Goal: Information Seeking & Learning: Learn about a topic

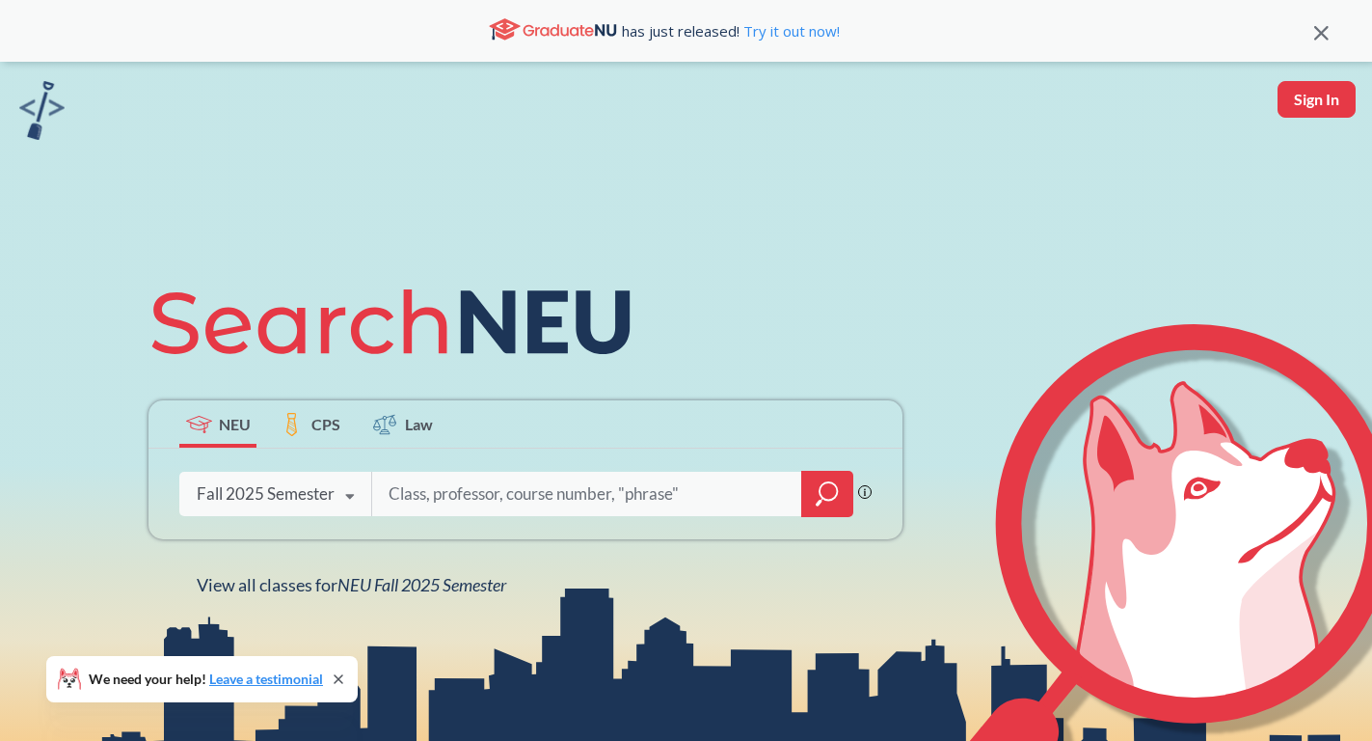
click at [507, 496] on input "search" at bounding box center [587, 493] width 401 height 40
click at [823, 495] on icon "magnifying glass" at bounding box center [827, 493] width 23 height 27
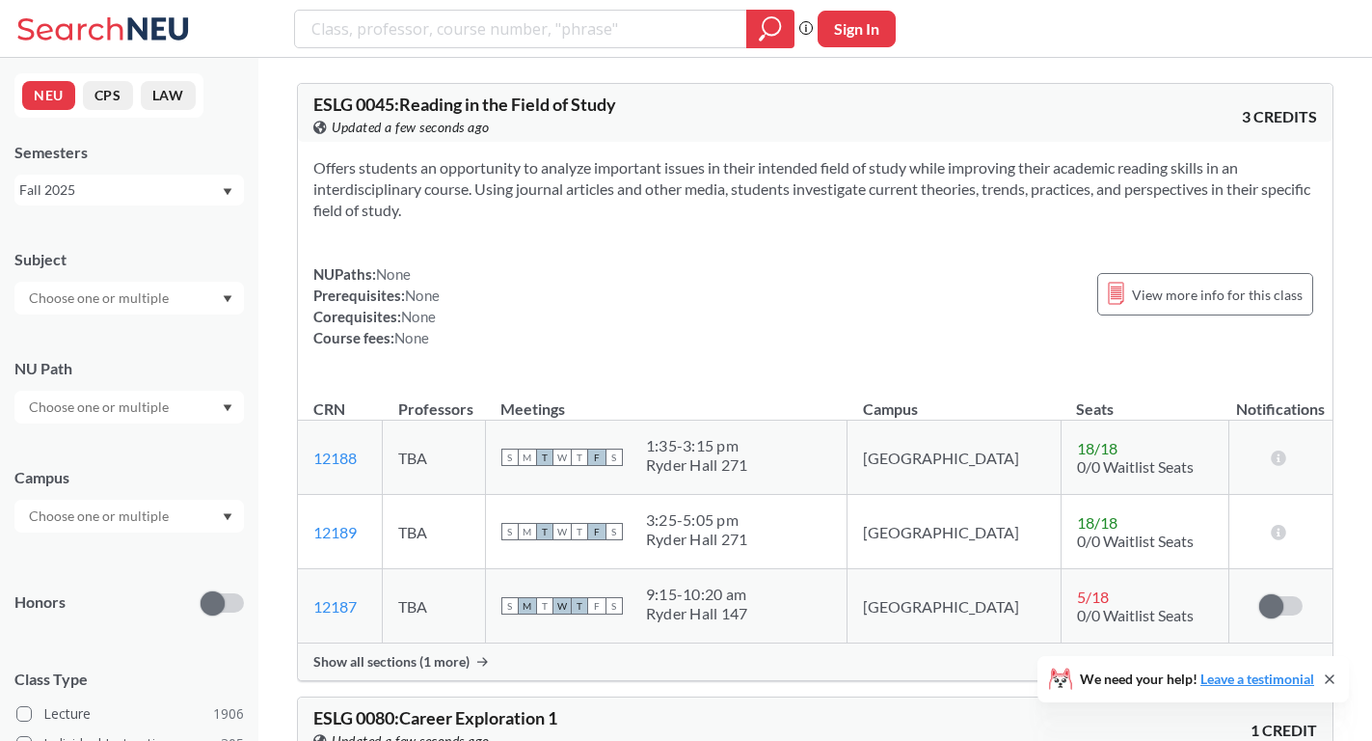
click at [97, 413] on input "text" at bounding box center [100, 406] width 162 height 23
type input "cre"
click at [58, 442] on span "Creative Express/Innov" at bounding box center [96, 450] width 143 height 21
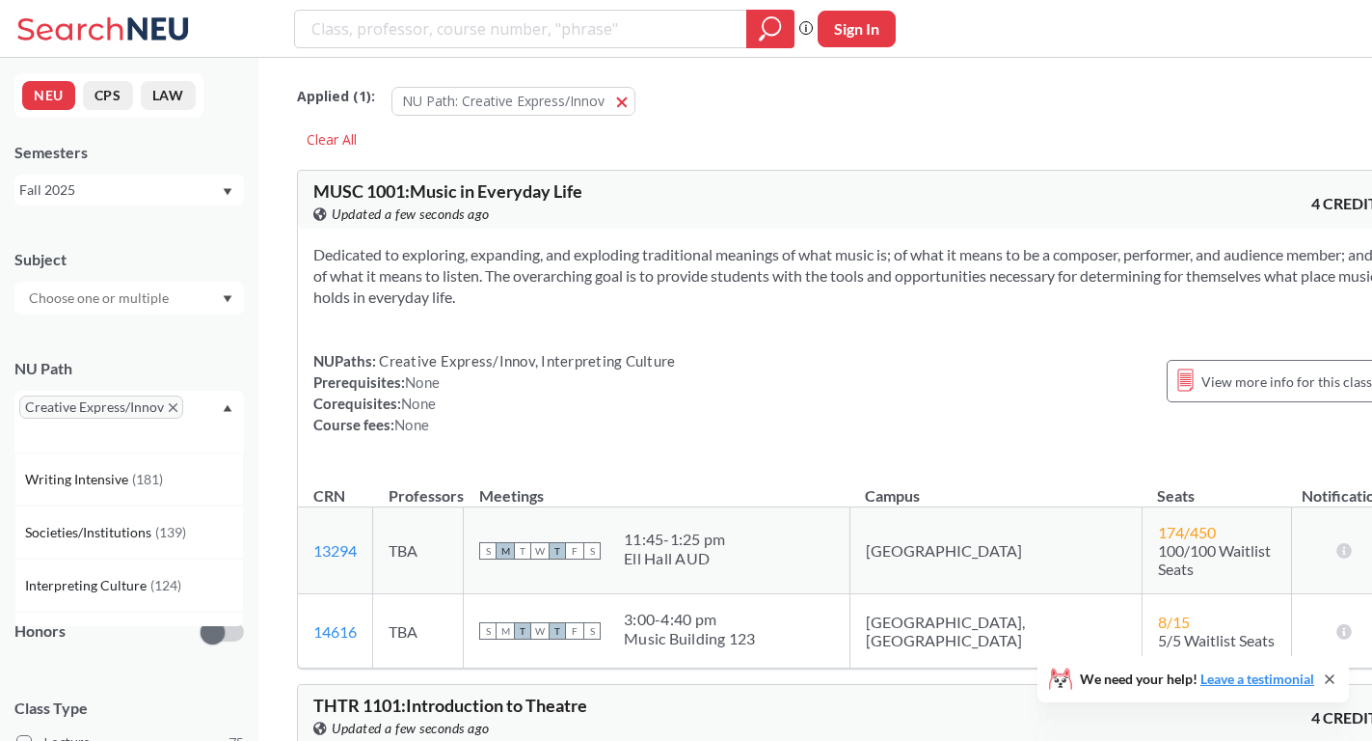
click at [73, 310] on div at bounding box center [128, 298] width 229 height 33
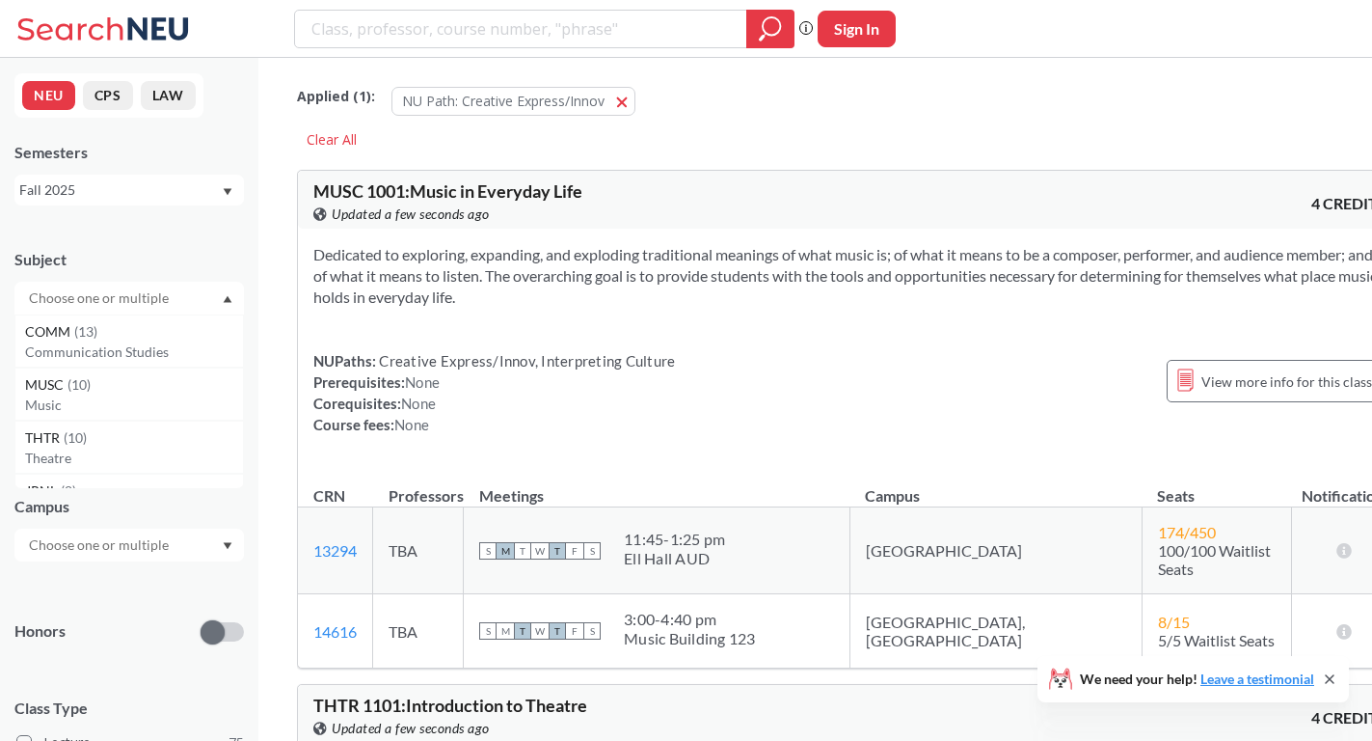
click at [119, 292] on input "text" at bounding box center [100, 297] width 162 height 23
click at [124, 259] on div "Subject" at bounding box center [128, 259] width 229 height 21
click at [111, 546] on input "text" at bounding box center [100, 544] width 162 height 23
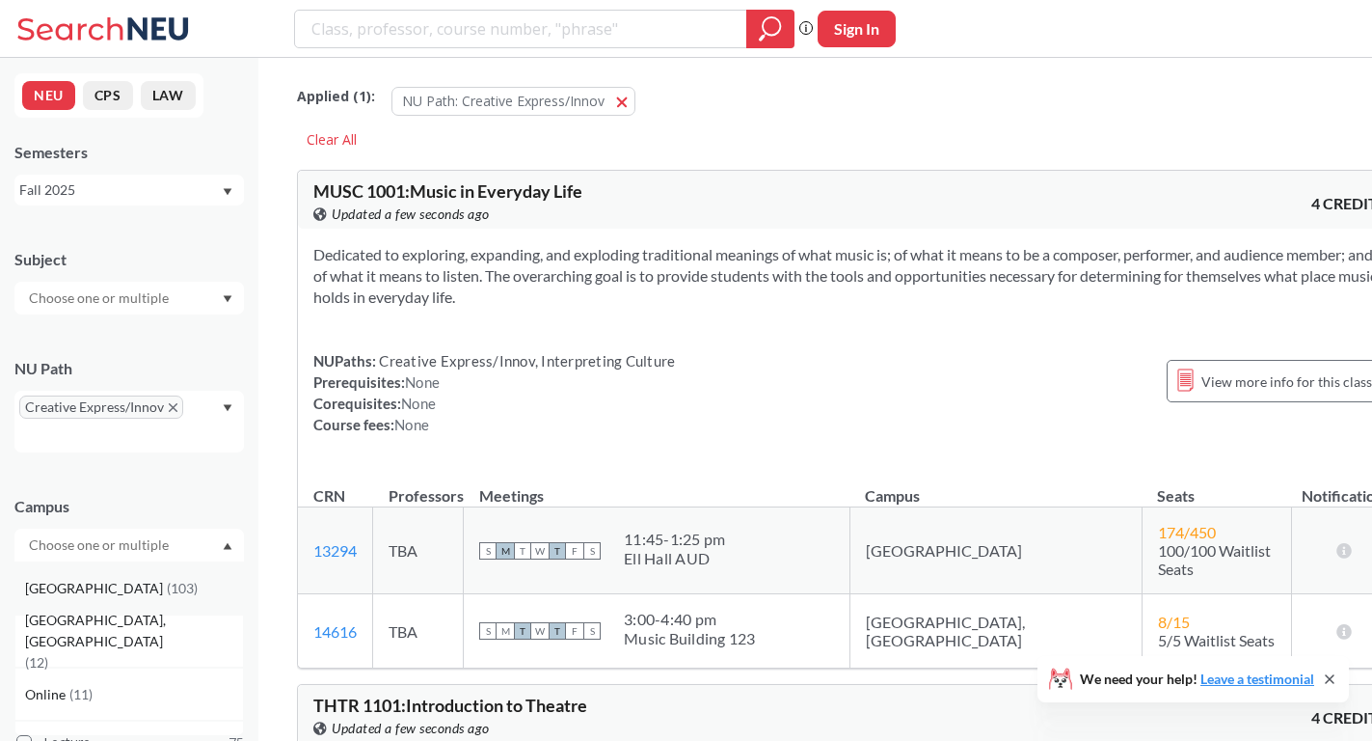
click at [167, 581] on span "( 103 )" at bounding box center [182, 588] width 31 height 16
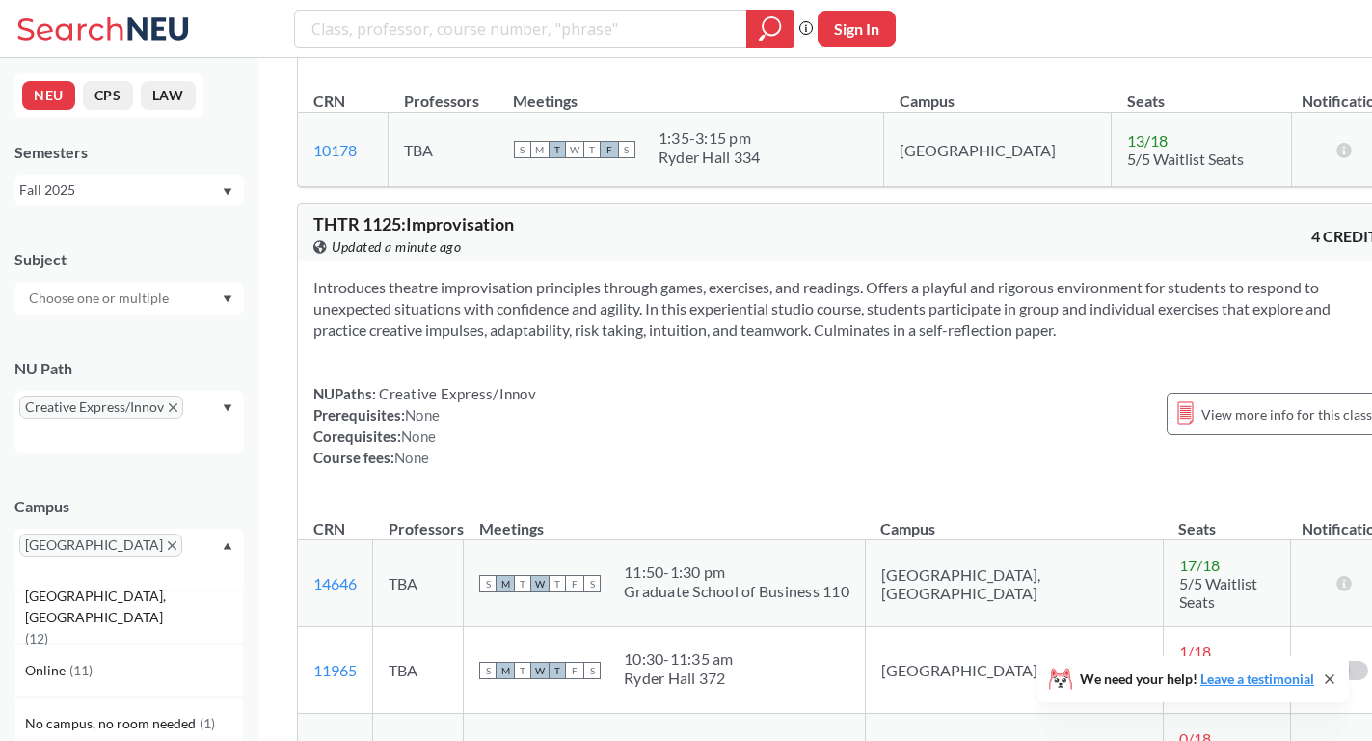
scroll to position [5837, 0]
click at [644, 275] on section "Introduces theatre improvisation principles through games, exercises, and readi…" at bounding box center [849, 307] width 1073 height 64
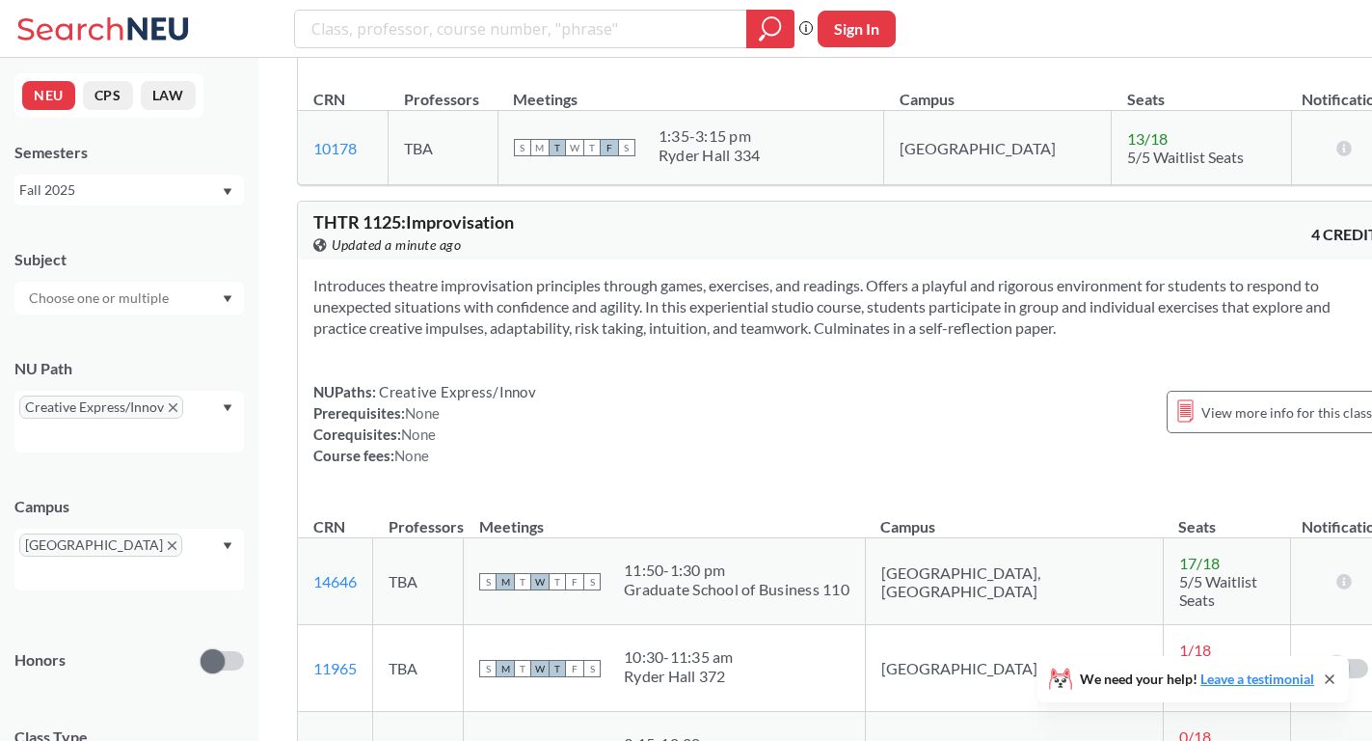
click at [644, 275] on section "Introduces theatre improvisation principles through games, exercises, and readi…" at bounding box center [849, 307] width 1073 height 64
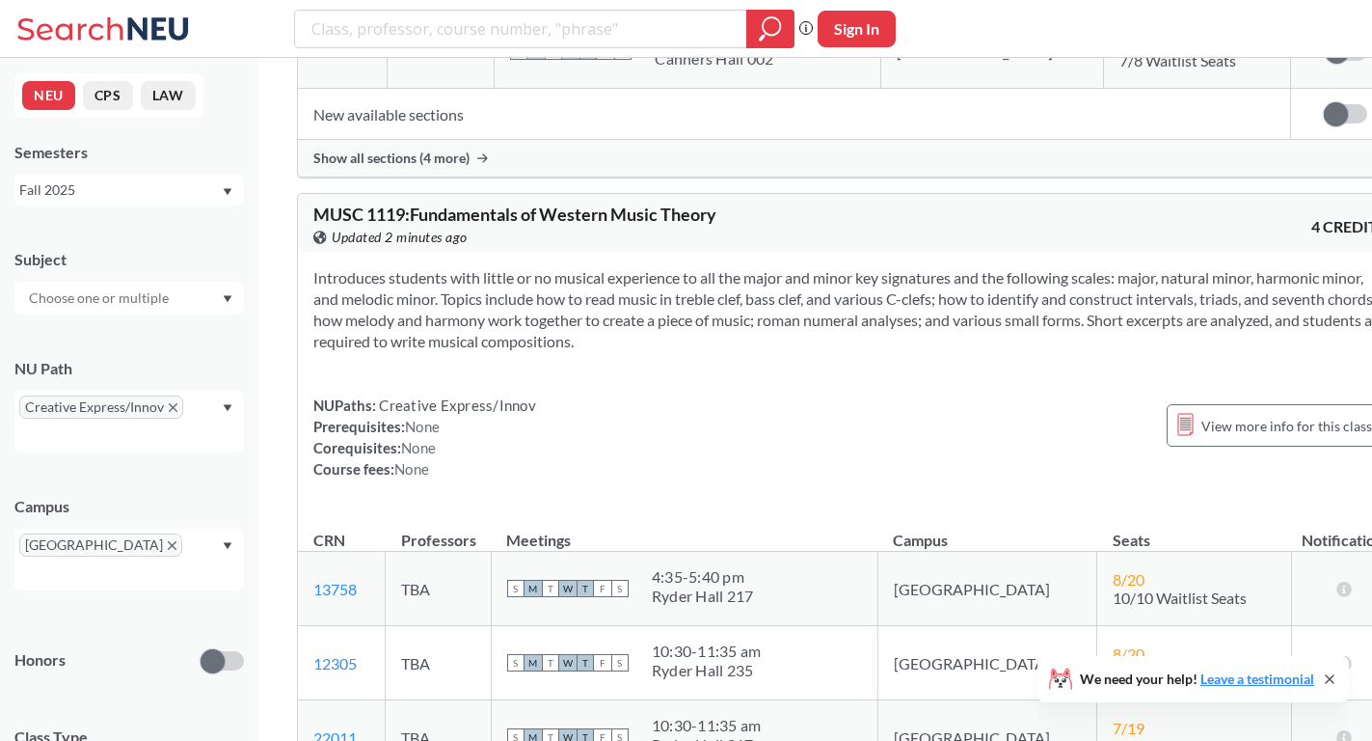
scroll to position [3916, 0]
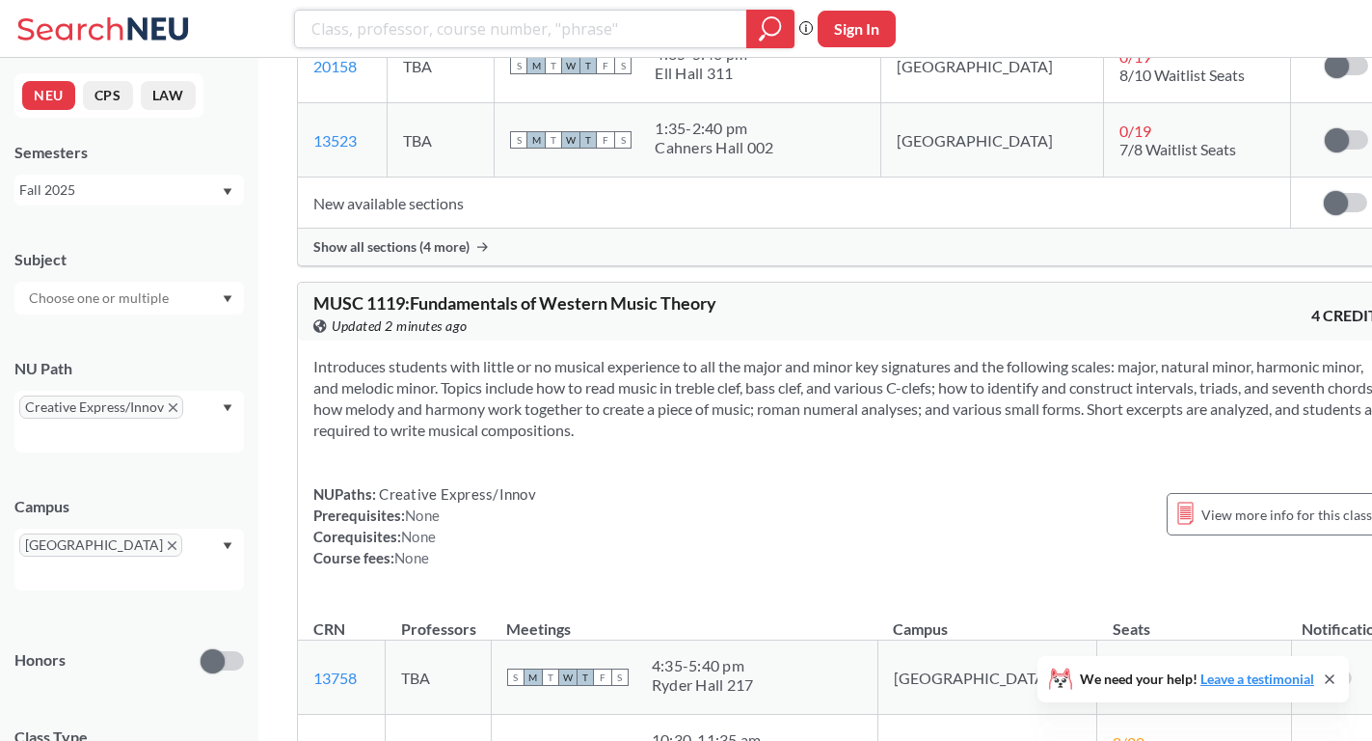
click at [494, 35] on input "search" at bounding box center [521, 29] width 423 height 33
type input "2650"
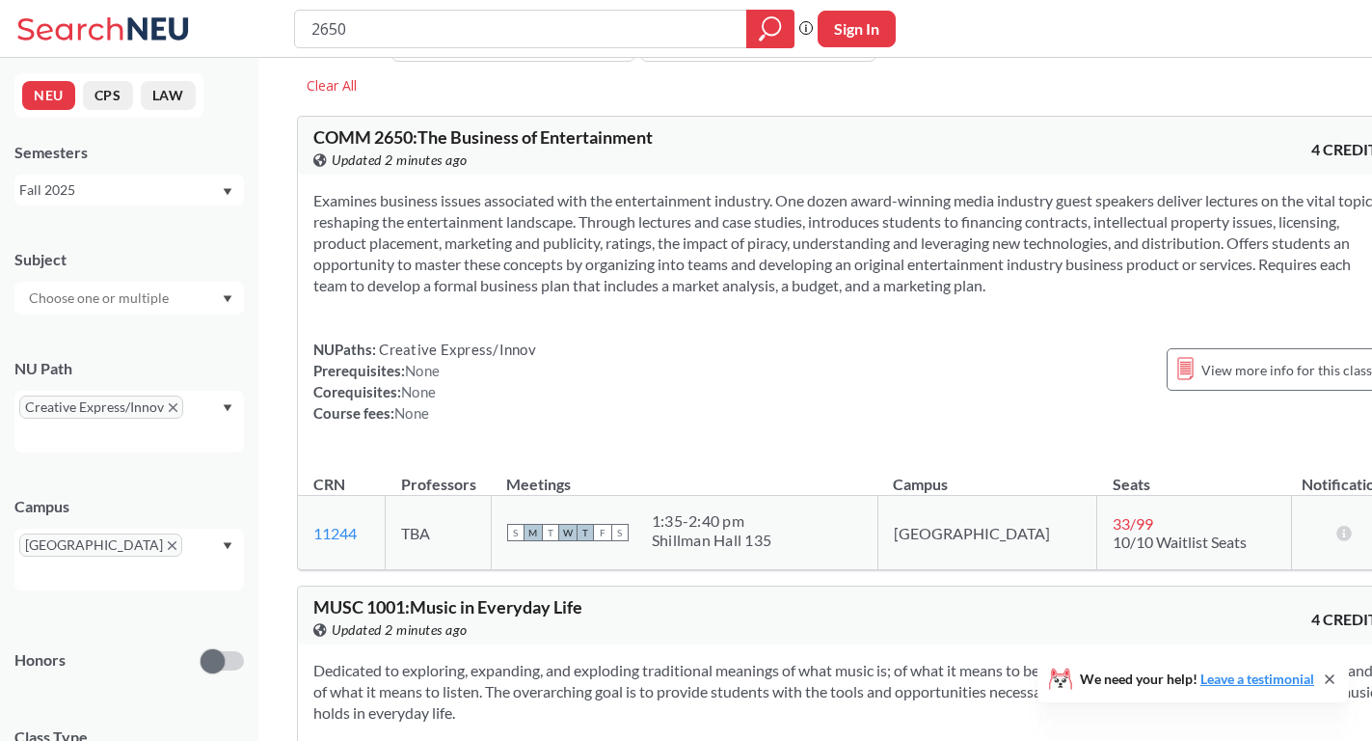
scroll to position [58, 0]
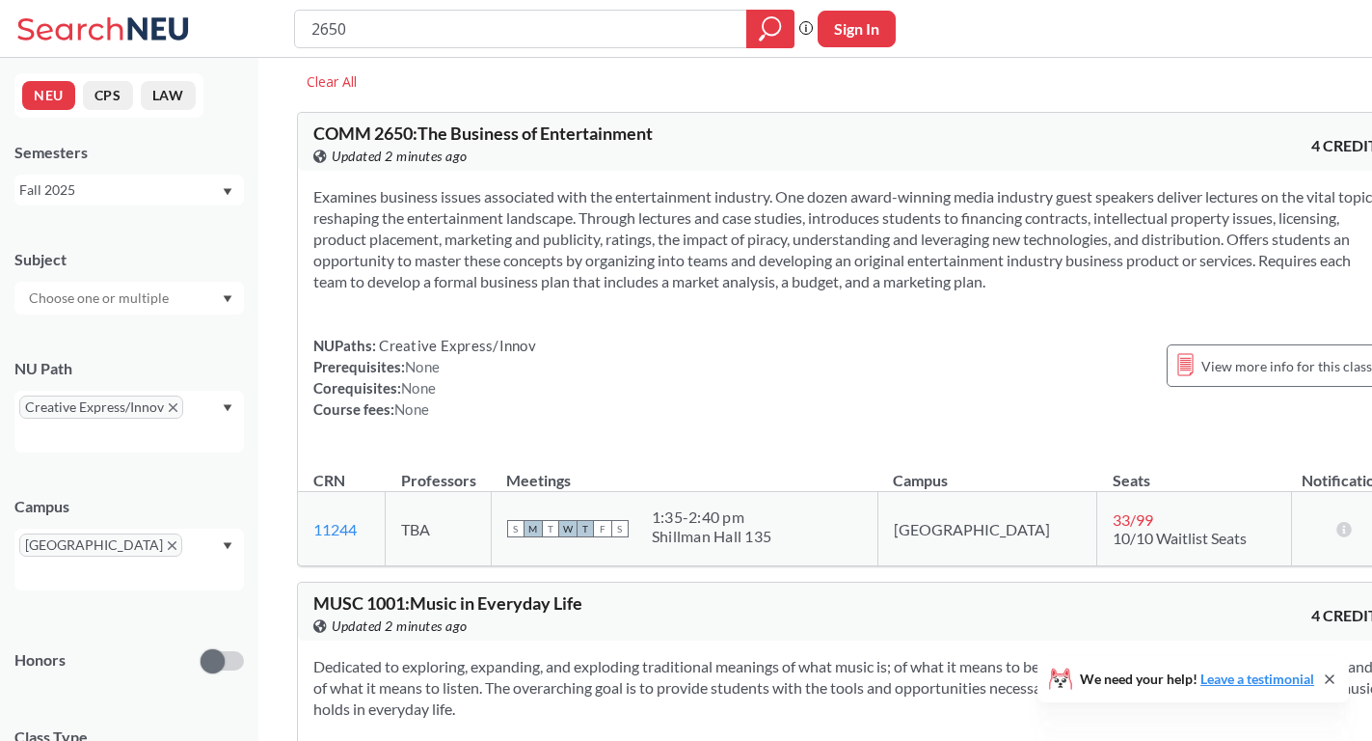
click at [562, 231] on section "Examines business issues associated with the entertainment industry. One dozen …" at bounding box center [849, 239] width 1073 height 106
